Goal: Obtain resource: Obtain resource

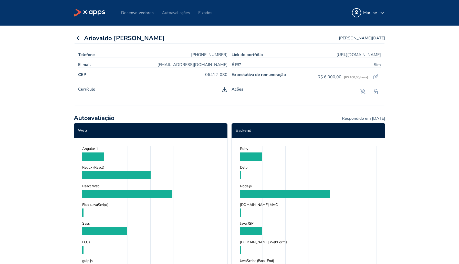
click at [149, 12] on link "Desenvolvedores" at bounding box center [137, 13] width 32 height 6
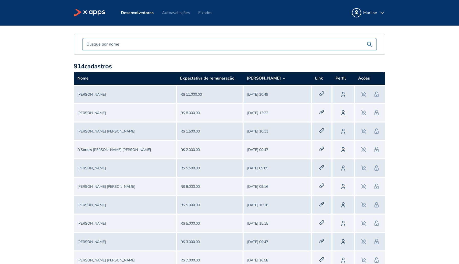
click at [85, 95] on link "[PERSON_NAME]" at bounding box center [91, 94] width 28 height 5
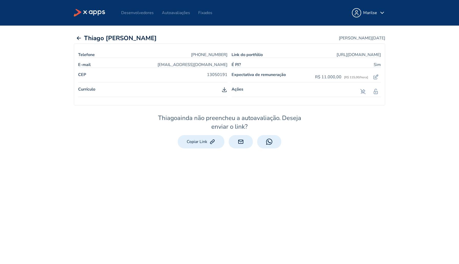
click at [225, 90] on polyline at bounding box center [224, 89] width 3 height 1
click at [129, 15] on link "Desenvolvedores" at bounding box center [137, 13] width 32 height 6
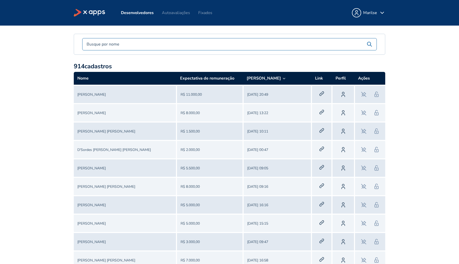
click at [79, 114] on link "[PERSON_NAME]" at bounding box center [91, 113] width 28 height 5
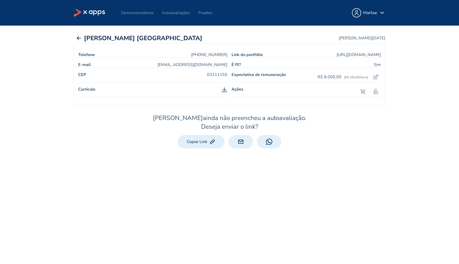
click at [224, 89] on line at bounding box center [224, 89] width 0 height 3
click at [141, 12] on link "Desenvolvedores" at bounding box center [137, 13] width 32 height 6
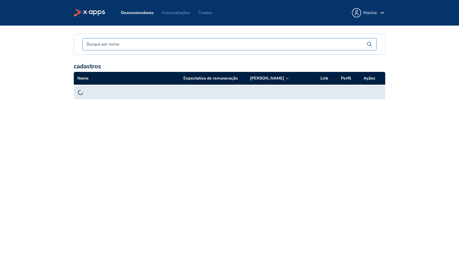
click at [132, 46] on input "text" at bounding box center [224, 44] width 284 height 6
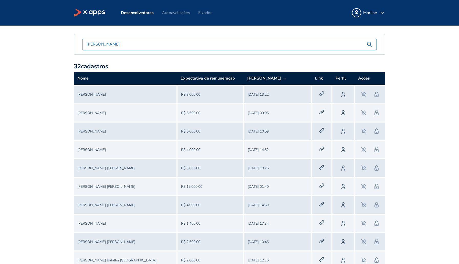
type input "[PERSON_NAME]"
click at [105, 205] on link "[PERSON_NAME] [PERSON_NAME]" at bounding box center [106, 205] width 58 height 5
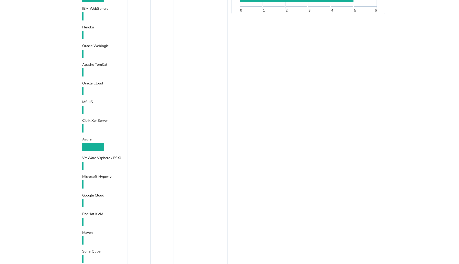
scroll to position [1406, 0]
